Goal: Task Accomplishment & Management: Manage account settings

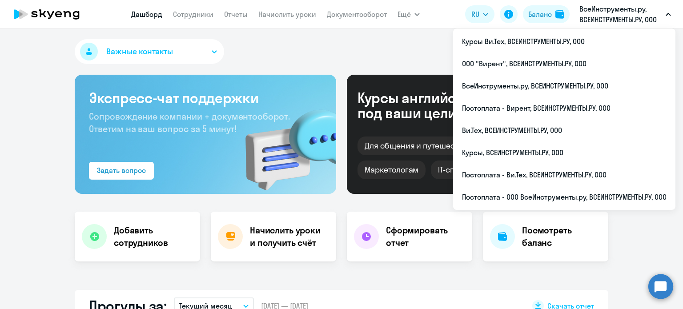
select select "30"
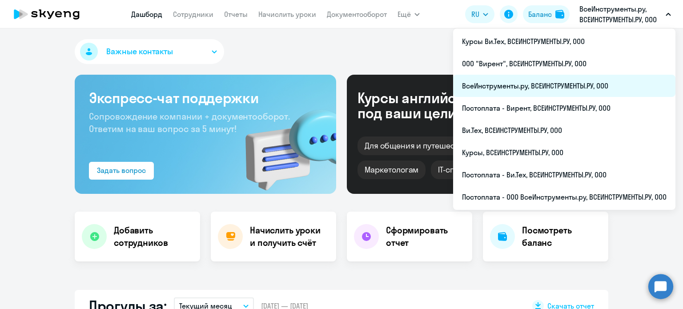
click at [508, 88] on li "ВсеИнструменты.ру, ВСЕИНСТРУМЕНТЫ.РУ, ООО" at bounding box center [564, 86] width 222 height 22
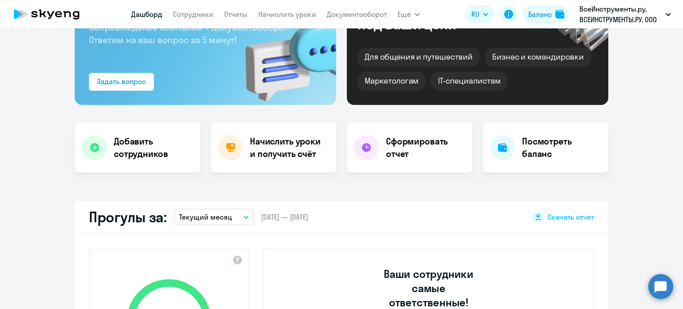
scroll to position [15, 0]
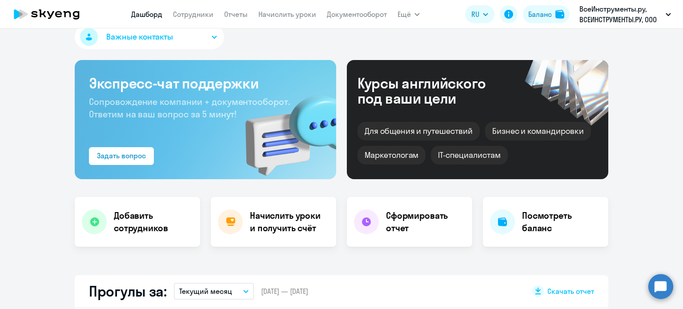
select select "30"
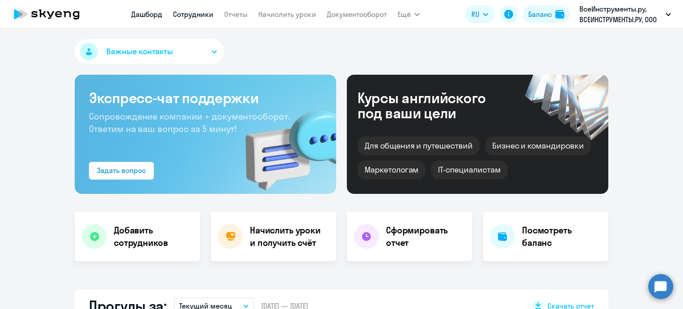
click at [198, 12] on link "Сотрудники" at bounding box center [193, 14] width 40 height 9
select select "30"
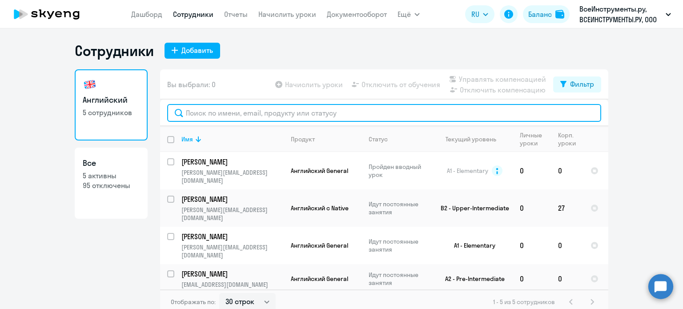
click at [224, 112] on input "text" at bounding box center [384, 113] width 434 height 18
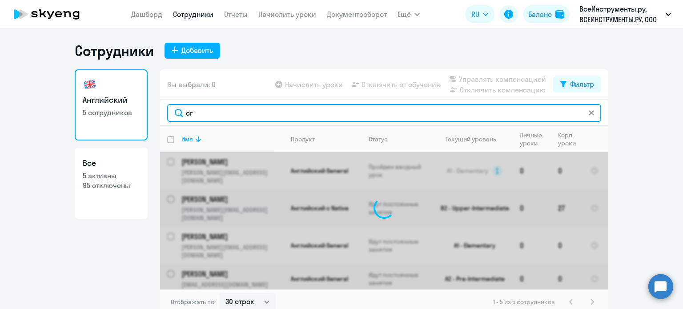
type input "c"
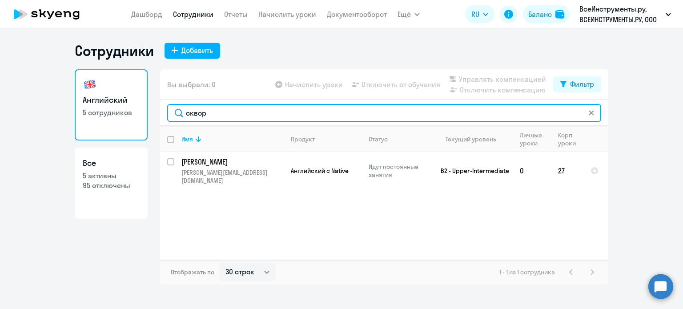
type input "сквор"
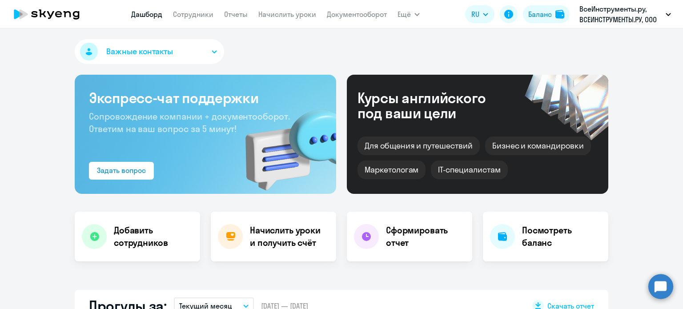
select select "30"
click at [544, 19] on div "Баланс" at bounding box center [540, 14] width 24 height 11
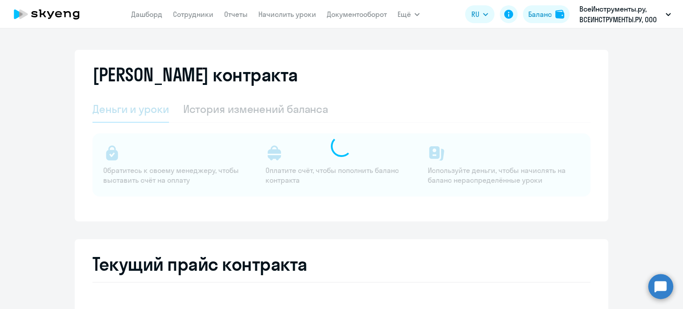
select select "english_adult_not_native_speaker"
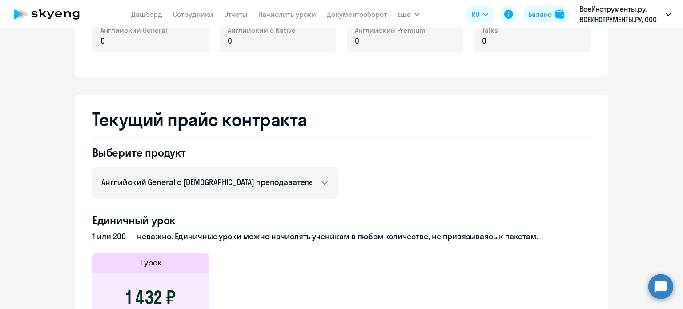
scroll to position [178, 0]
